Goal: Task Accomplishment & Management: Manage account settings

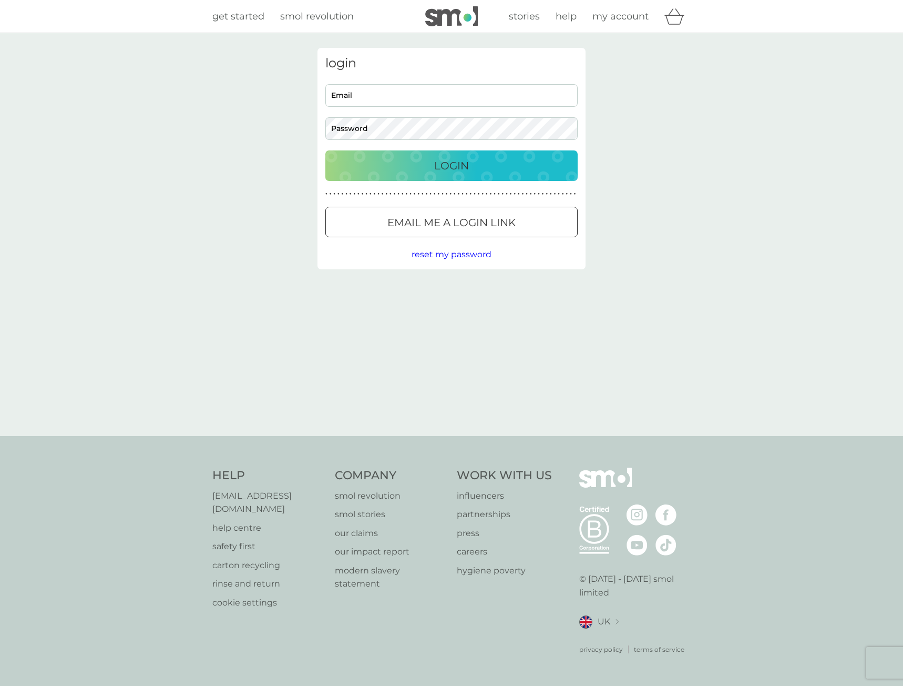
type input "[EMAIL_ADDRESS][DOMAIN_NAME]"
click at [432, 108] on div "hello@ardentuk.com Email Password" at bounding box center [452, 112] width 260 height 56
click at [396, 171] on body "get started smol revolution stories help my account login hello@ardentuk.com Em…" at bounding box center [451, 343] width 903 height 686
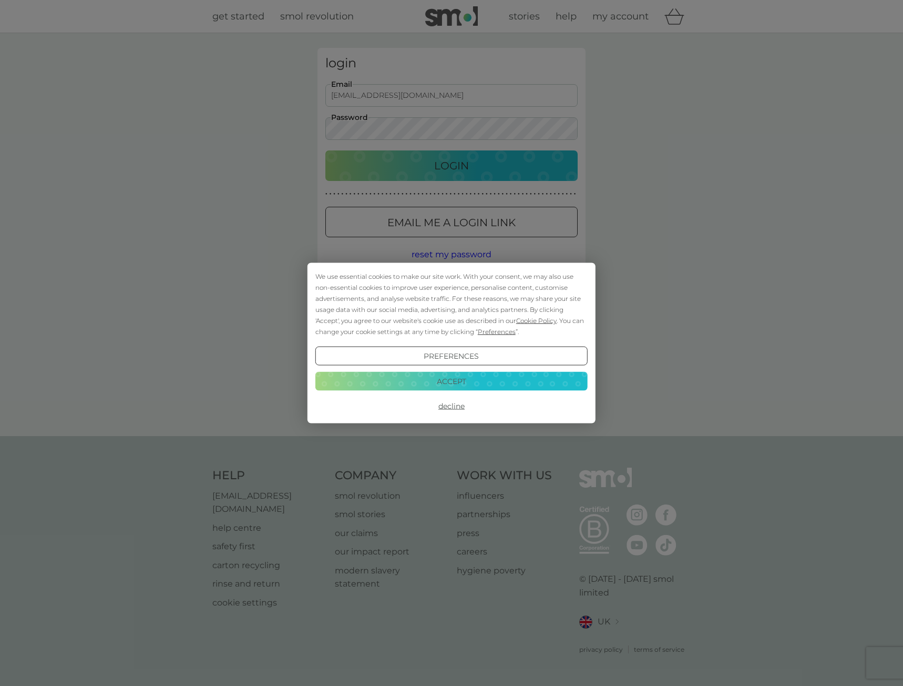
click at [484, 376] on button "Accept" at bounding box center [451, 380] width 272 height 19
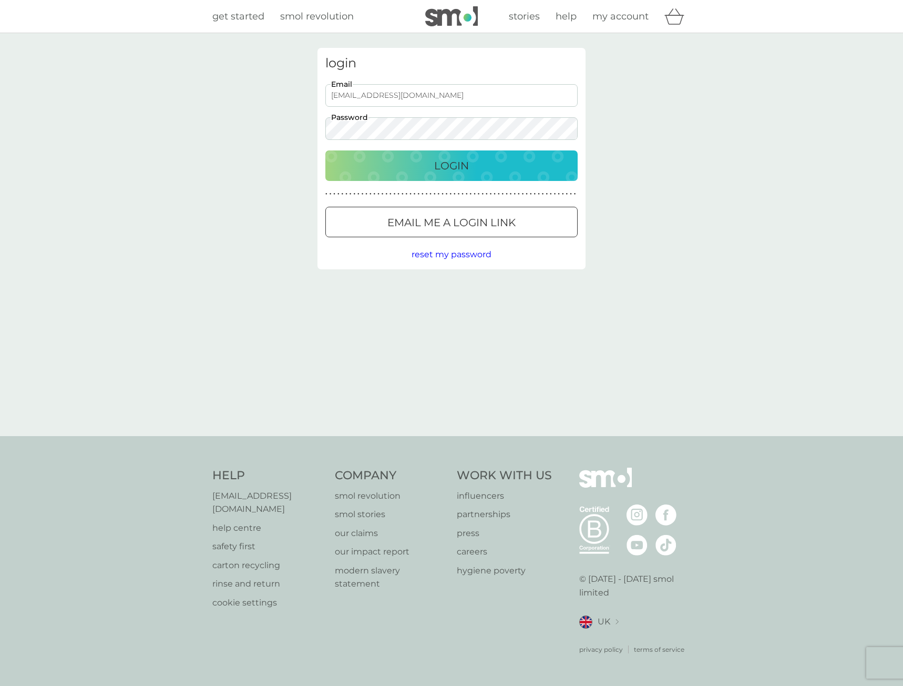
click at [483, 170] on div "Login" at bounding box center [451, 165] width 231 height 17
